Goal: Task Accomplishment & Management: Manage account settings

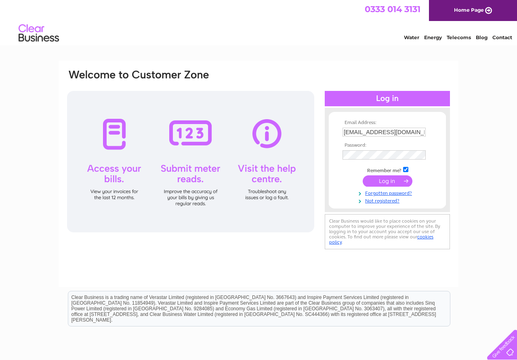
click at [398, 182] on input "submit" at bounding box center [388, 180] width 50 height 11
click at [396, 180] on input "submit" at bounding box center [388, 180] width 50 height 11
